Goal: Navigation & Orientation: Understand site structure

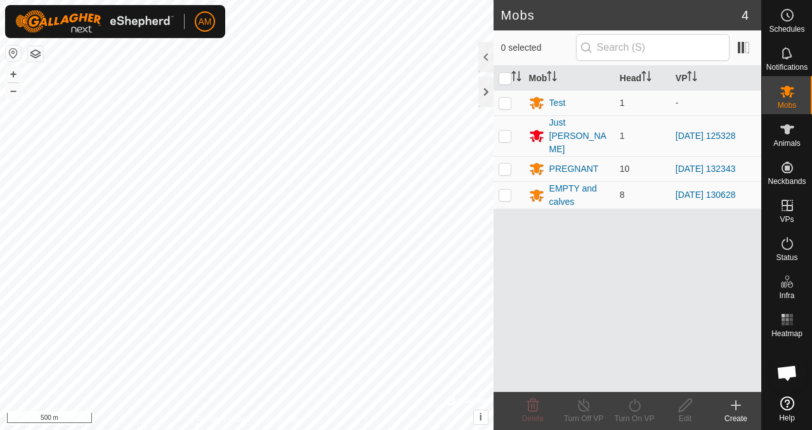
click at [36, 60] on button "button" at bounding box center [35, 53] width 15 height 15
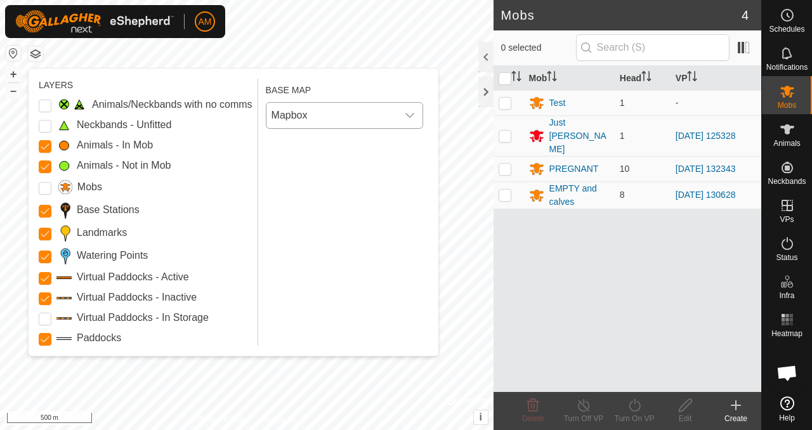
click at [327, 112] on span "Mapbox" at bounding box center [331, 115] width 131 height 25
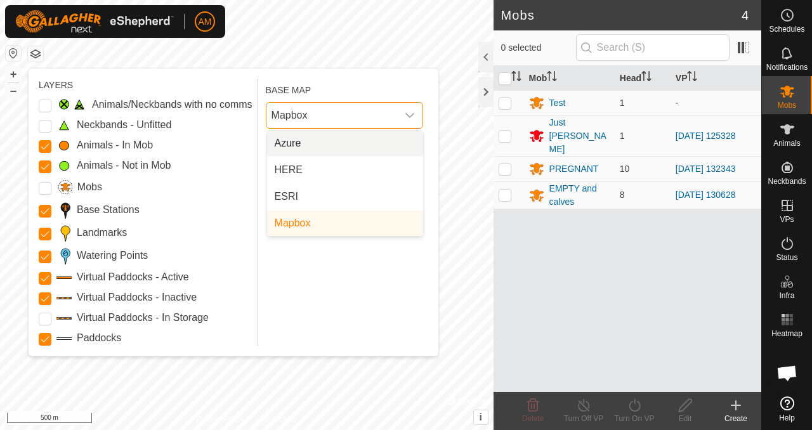
click at [314, 146] on li "Azure" at bounding box center [345, 143] width 156 height 25
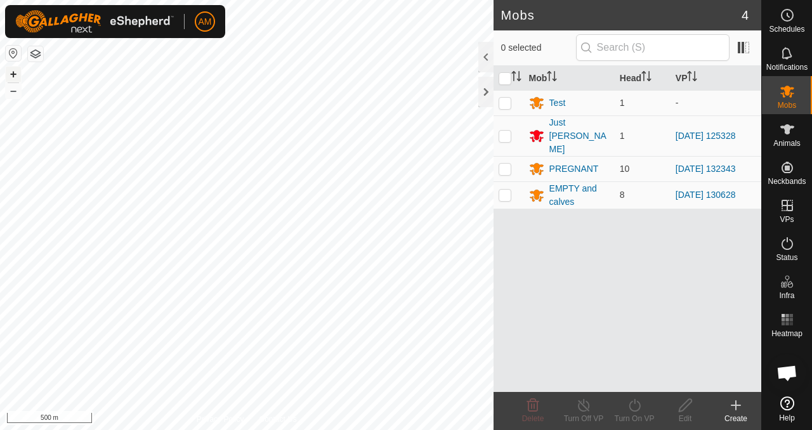
click at [15, 74] on button "+" at bounding box center [13, 74] width 15 height 15
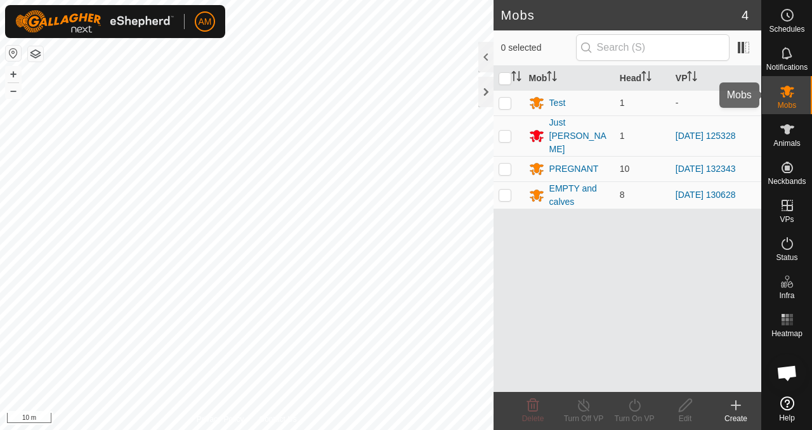
click at [786, 99] on es-mob-svg-icon at bounding box center [786, 91] width 23 height 20
click at [37, 55] on button "button" at bounding box center [35, 53] width 15 height 15
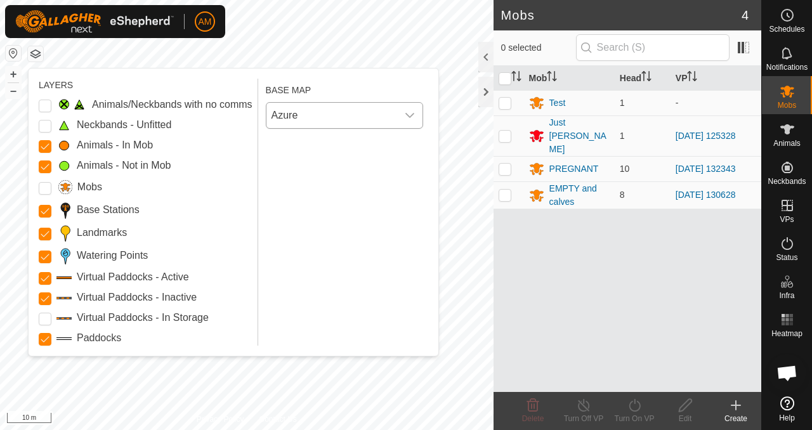
click at [355, 117] on span "Azure" at bounding box center [331, 115] width 131 height 25
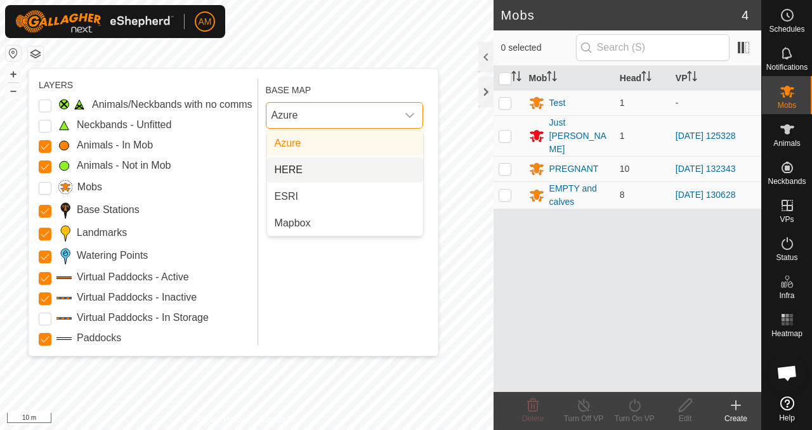
click at [334, 167] on li "HERE" at bounding box center [345, 169] width 156 height 25
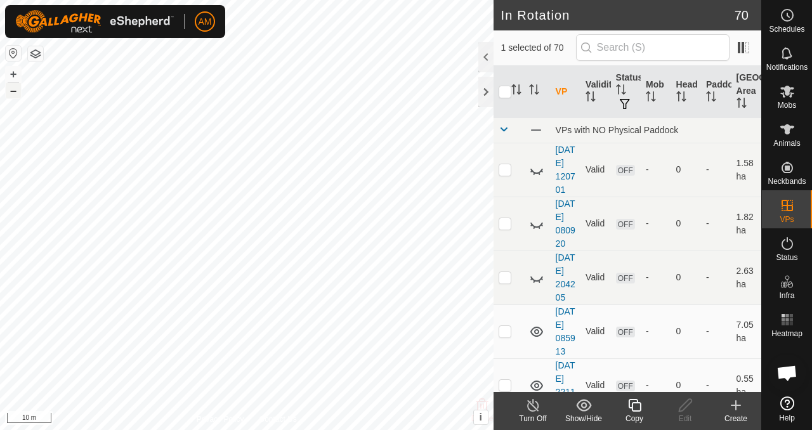
click at [17, 96] on button "–" at bounding box center [13, 90] width 15 height 15
click at [35, 55] on button "button" at bounding box center [35, 53] width 15 height 15
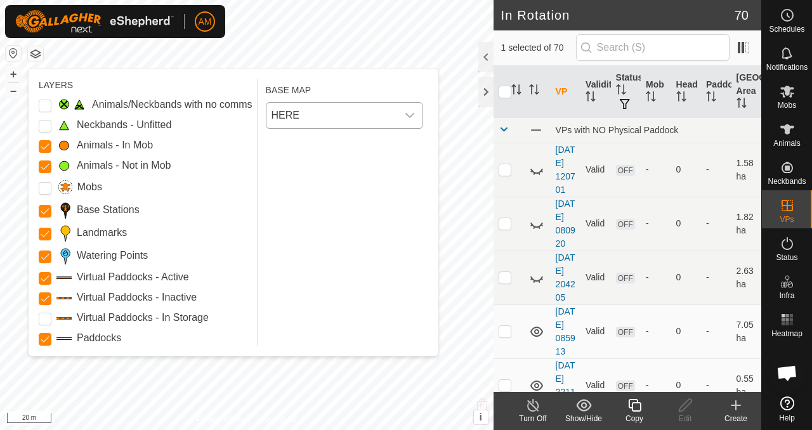
click at [285, 115] on span "HERE" at bounding box center [331, 115] width 131 height 25
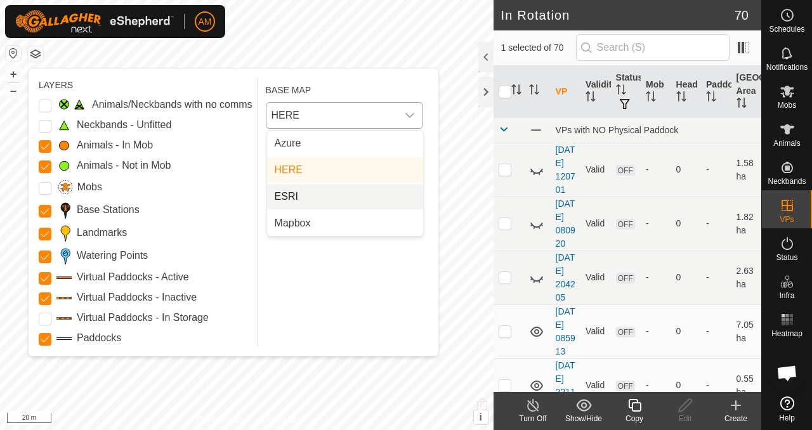
click at [299, 195] on li "ESRI" at bounding box center [345, 196] width 156 height 25
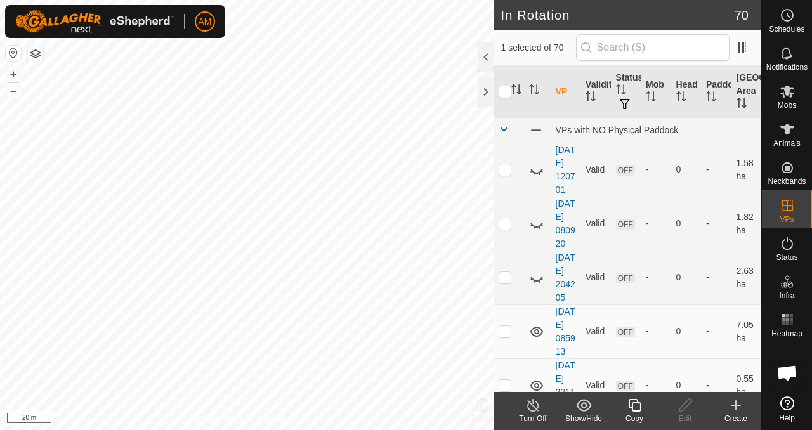
click at [38, 55] on button "button" at bounding box center [35, 53] width 15 height 15
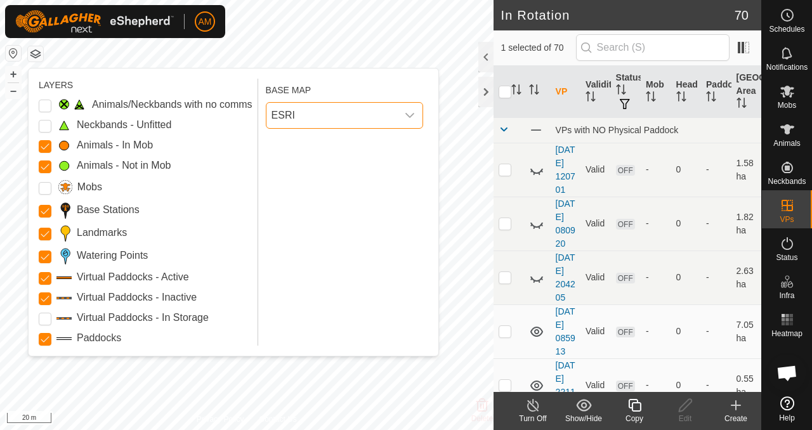
click at [315, 124] on span "ESRI" at bounding box center [331, 115] width 131 height 25
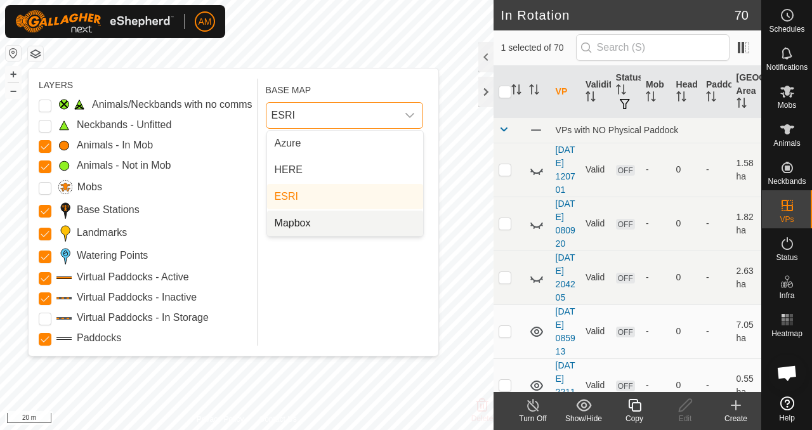
click at [325, 224] on li "Mapbox" at bounding box center [345, 223] width 156 height 25
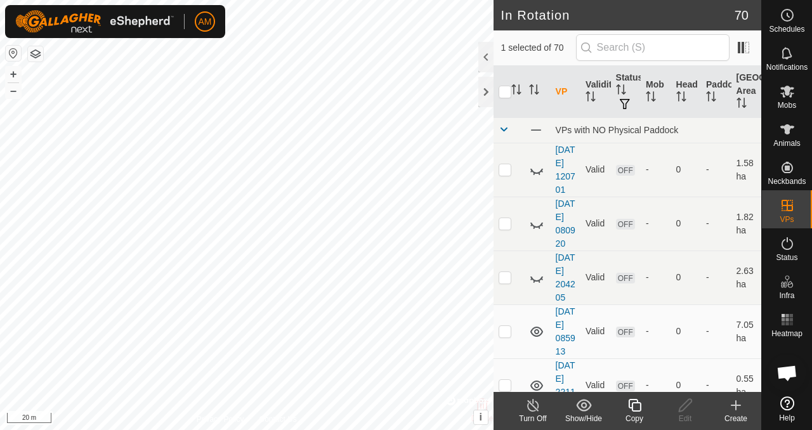
click at [37, 56] on button "button" at bounding box center [35, 53] width 15 height 15
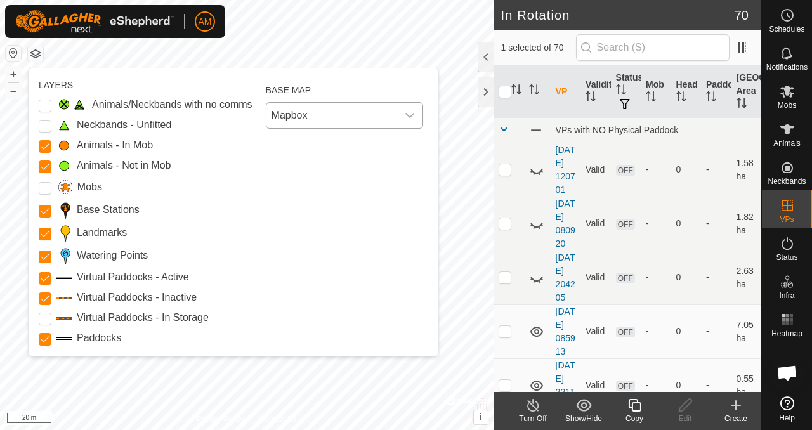
click at [330, 117] on span "Mapbox" at bounding box center [331, 115] width 131 height 25
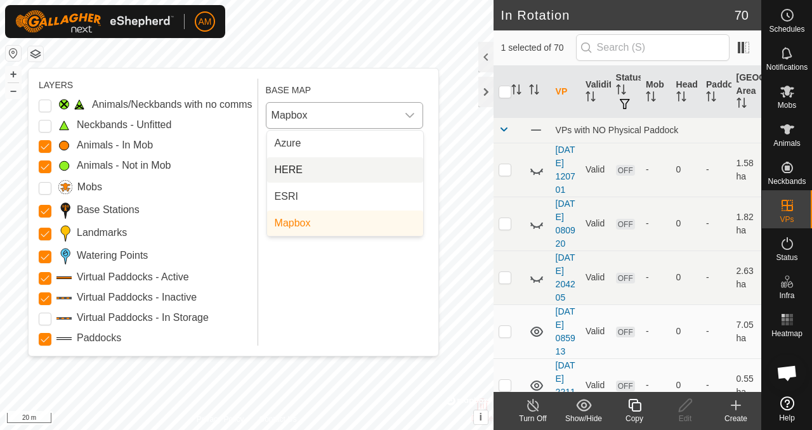
click at [324, 168] on li "HERE" at bounding box center [345, 169] width 156 height 25
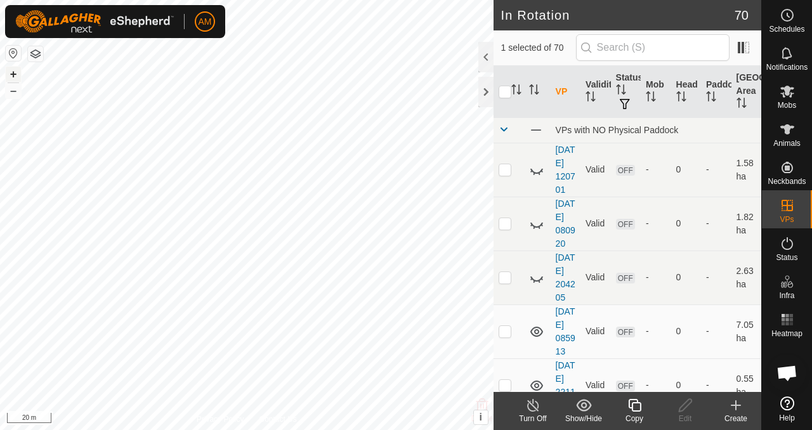
click at [13, 75] on button "+" at bounding box center [13, 74] width 15 height 15
click at [487, 95] on div at bounding box center [485, 92] width 15 height 30
